Goal: Navigation & Orientation: Find specific page/section

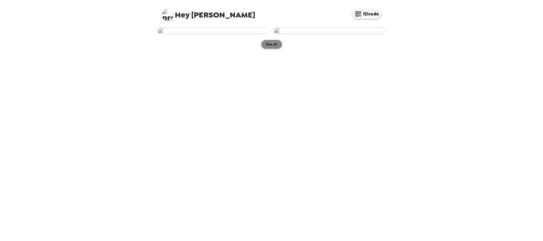
click at [273, 49] on button "See all" at bounding box center [271, 44] width 21 height 9
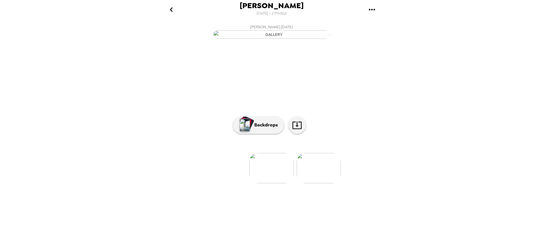
scroll to position [11, 0]
click at [260, 129] on p "Backdrops" at bounding box center [264, 125] width 27 height 7
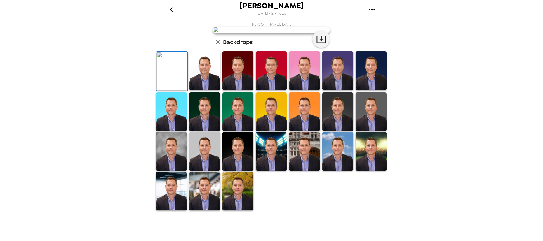
scroll to position [58, 0]
click at [338, 131] on img at bounding box center [337, 112] width 31 height 39
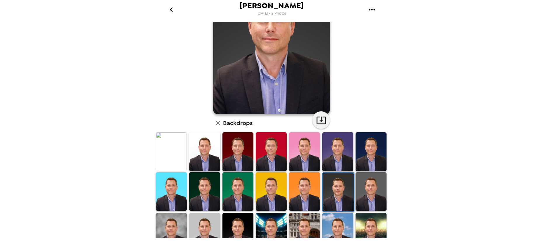
click at [366, 186] on img at bounding box center [371, 192] width 31 height 39
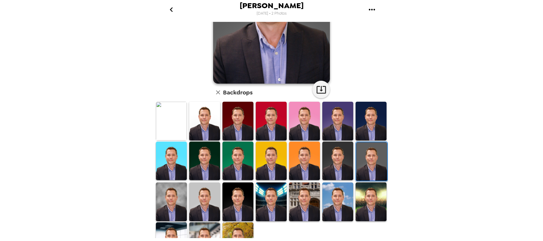
scroll to position [109, 0]
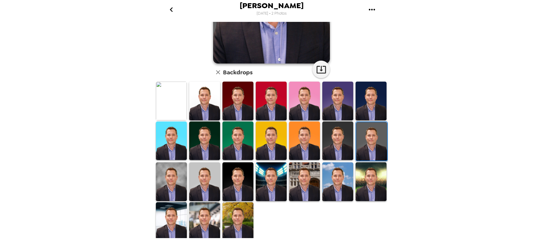
drag, startPoint x: 240, startPoint y: 175, endPoint x: 267, endPoint y: 163, distance: 29.1
click at [240, 176] on img at bounding box center [237, 182] width 31 height 39
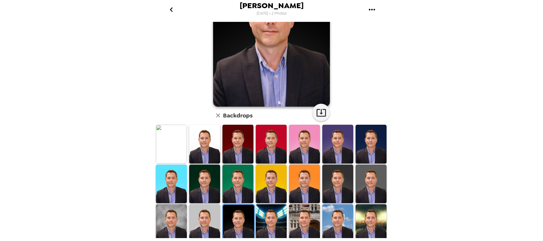
scroll to position [88, 0]
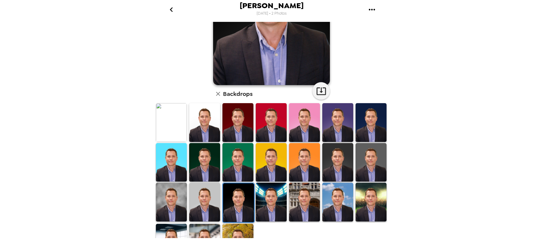
click at [342, 123] on img at bounding box center [337, 122] width 31 height 39
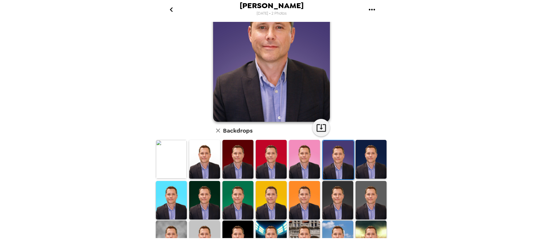
scroll to position [0, 0]
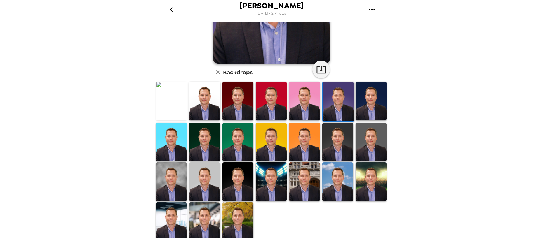
click at [337, 130] on img at bounding box center [337, 142] width 31 height 39
